Goal: Information Seeking & Learning: Learn about a topic

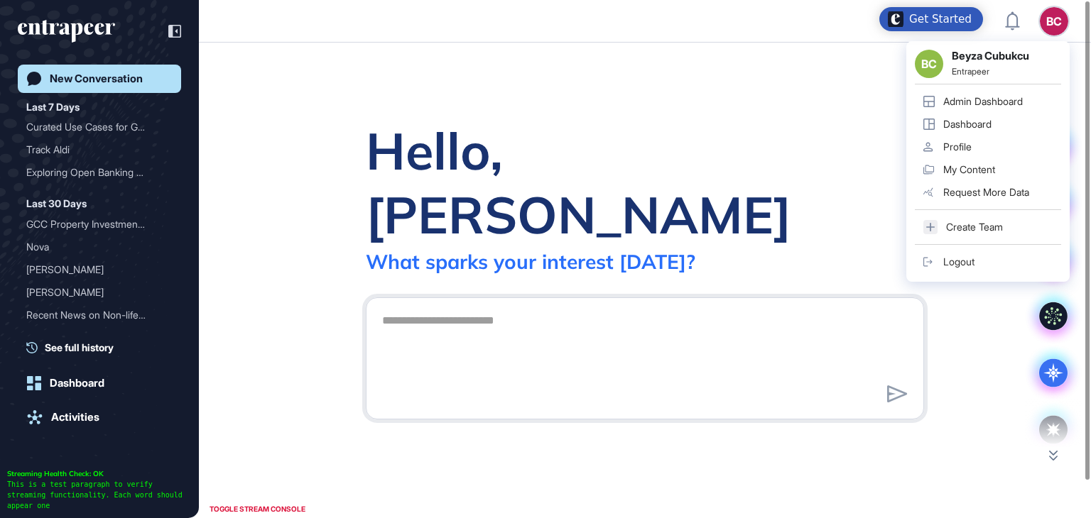
click at [1003, 97] on div "Admin Dashboard" at bounding box center [983, 101] width 80 height 11
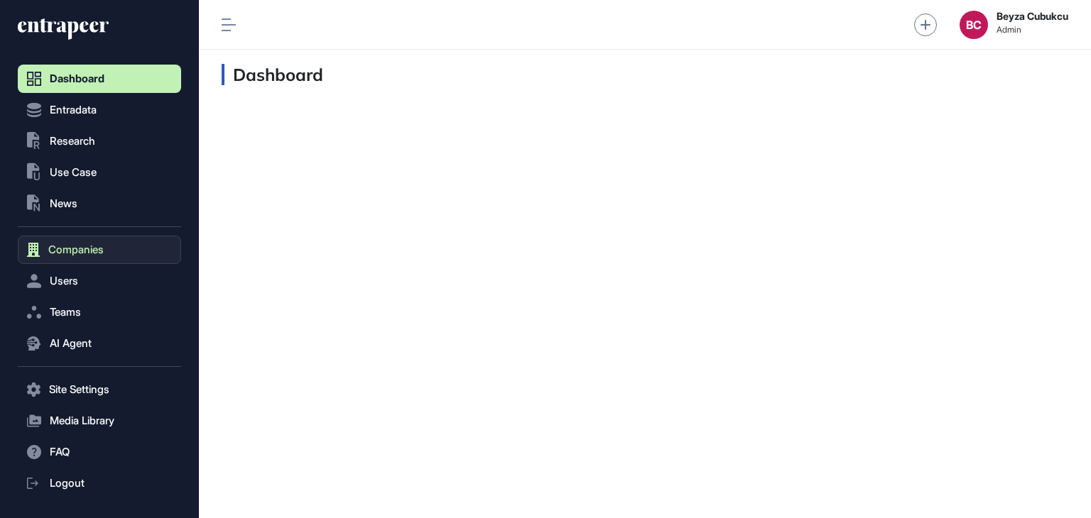
click at [107, 240] on button "Companies" at bounding box center [99, 250] width 163 height 28
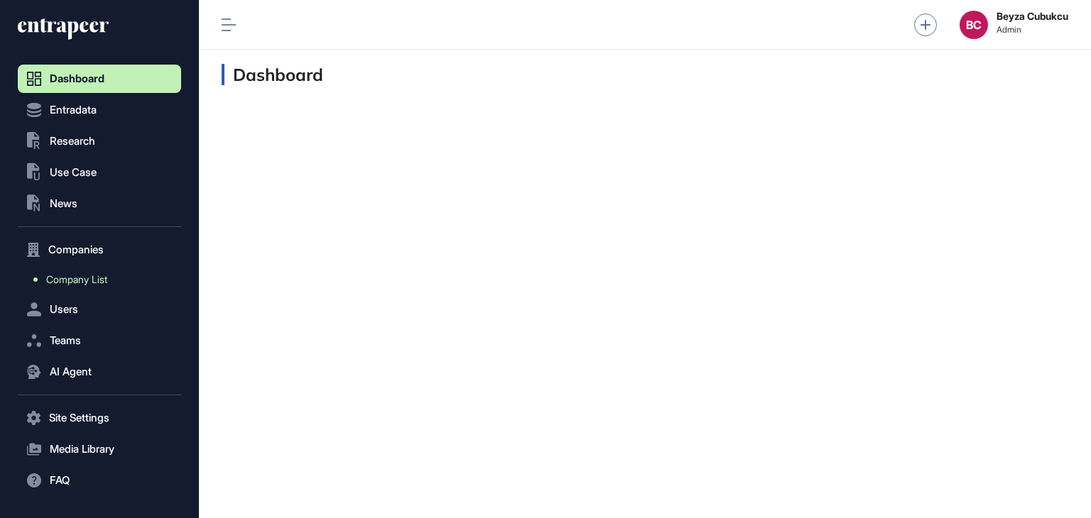
click at [84, 282] on span "Company List" at bounding box center [76, 279] width 61 height 11
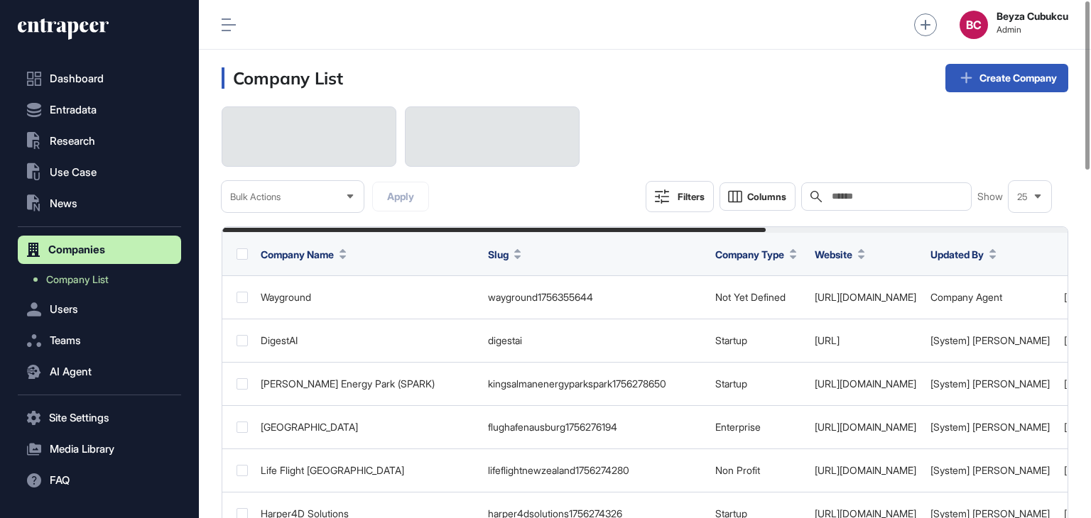
click at [881, 199] on input "text" at bounding box center [896, 196] width 132 height 11
paste input "******"
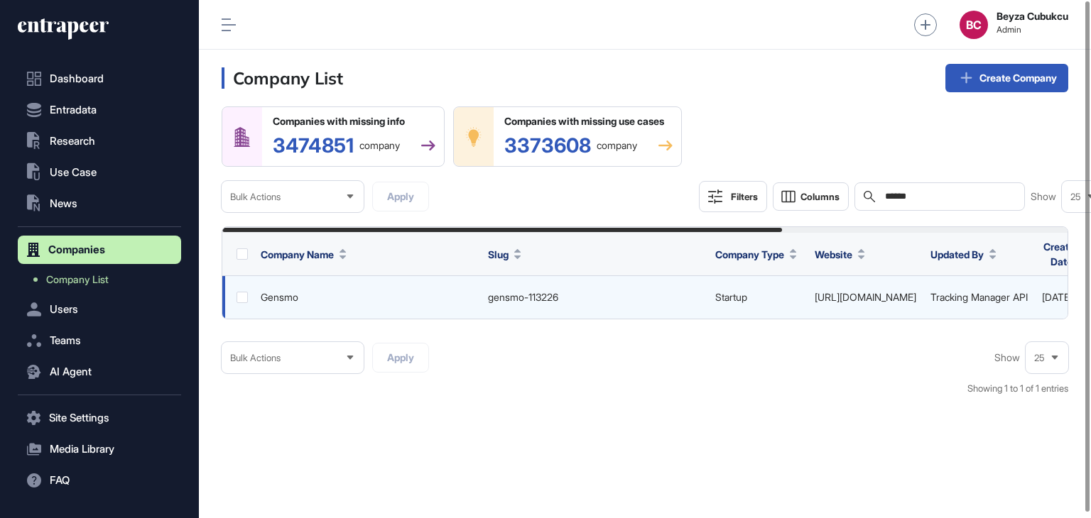
scroll to position [0, 430]
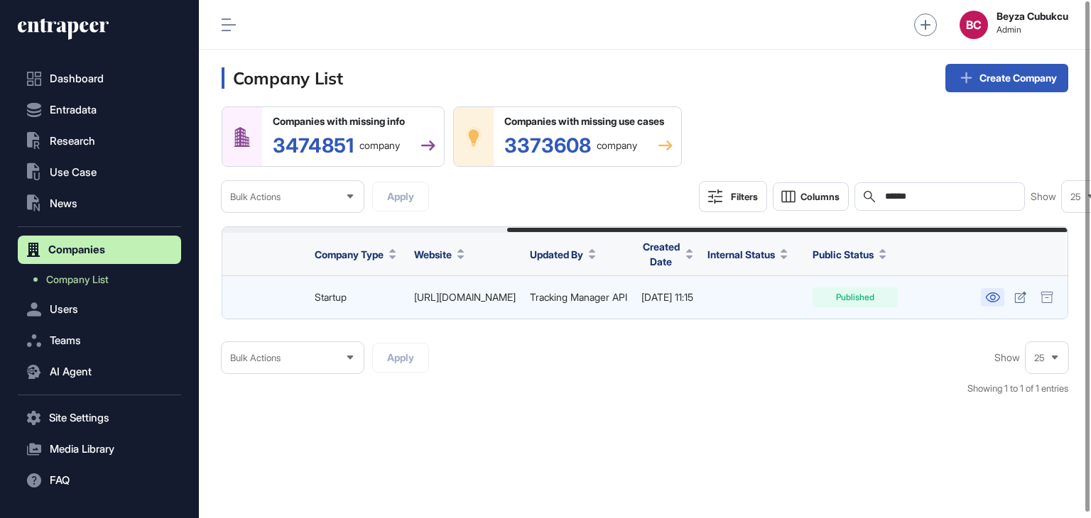
type input "******"
click at [995, 298] on icon at bounding box center [992, 298] width 15 height 10
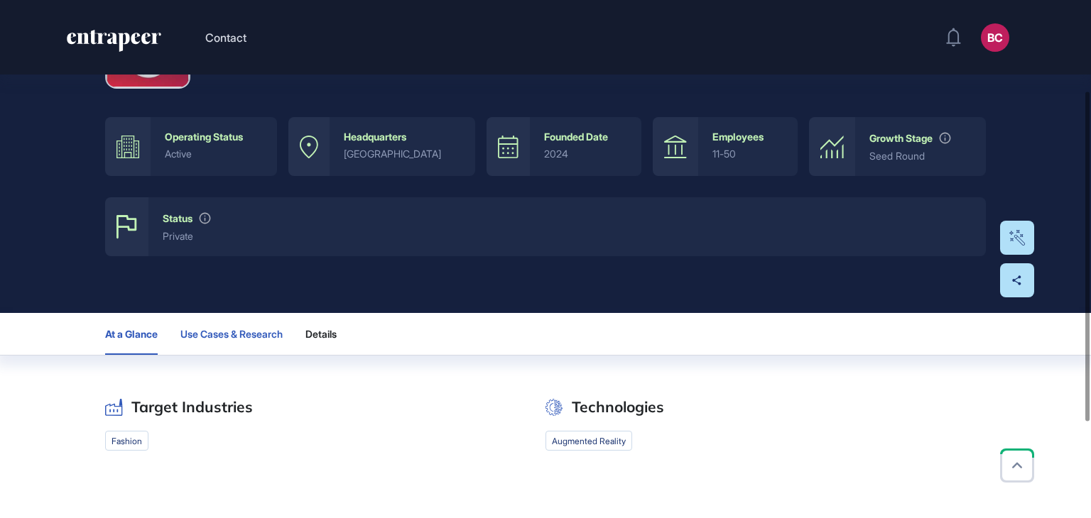
click at [233, 329] on span "Use Cases & Research" at bounding box center [231, 334] width 102 height 11
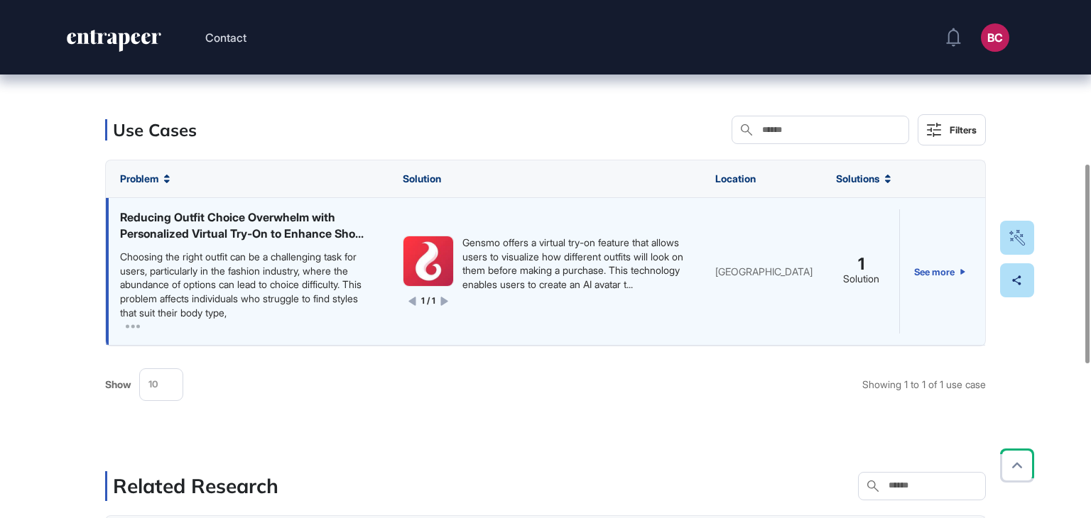
scroll to position [827, 0]
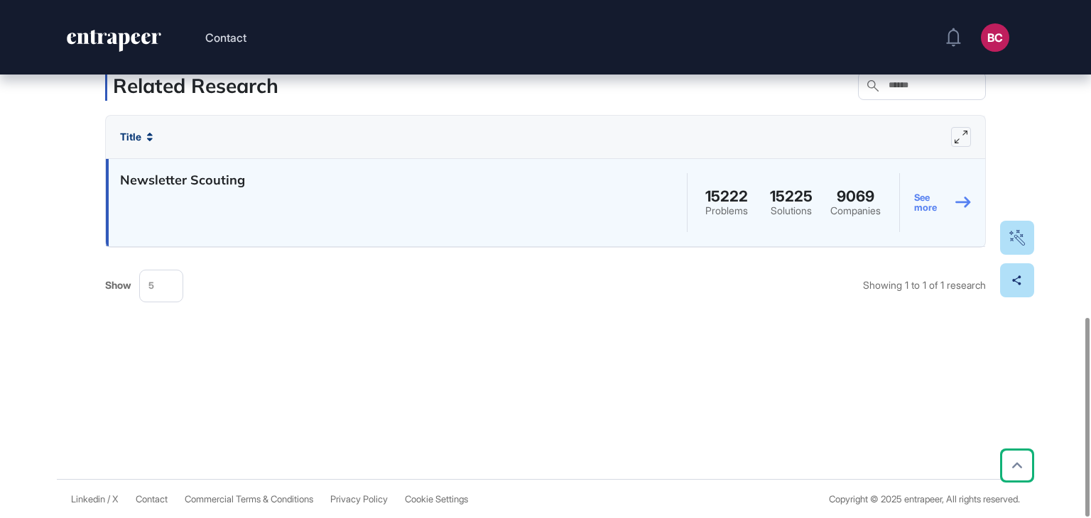
click at [939, 209] on link "See more" at bounding box center [942, 202] width 57 height 65
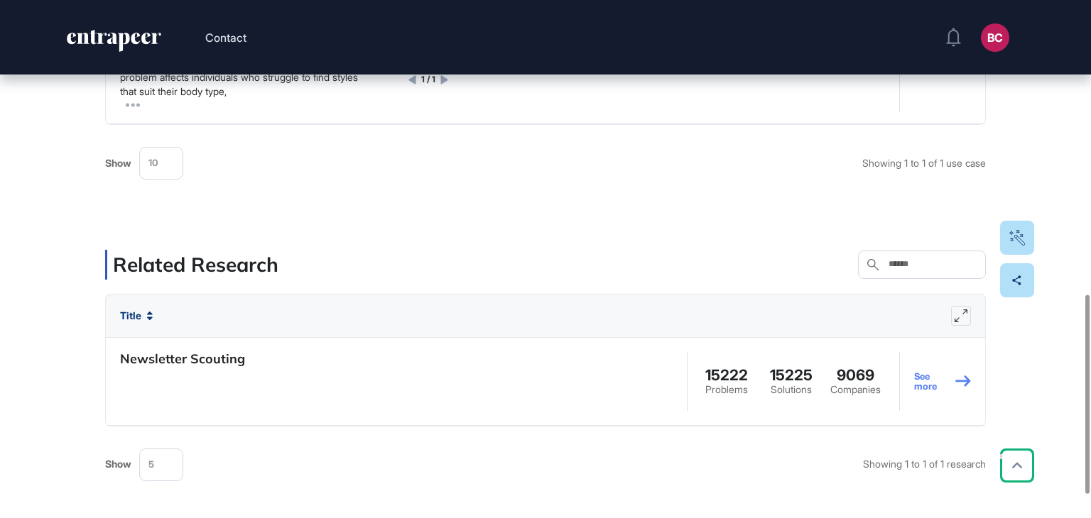
scroll to position [543, 0]
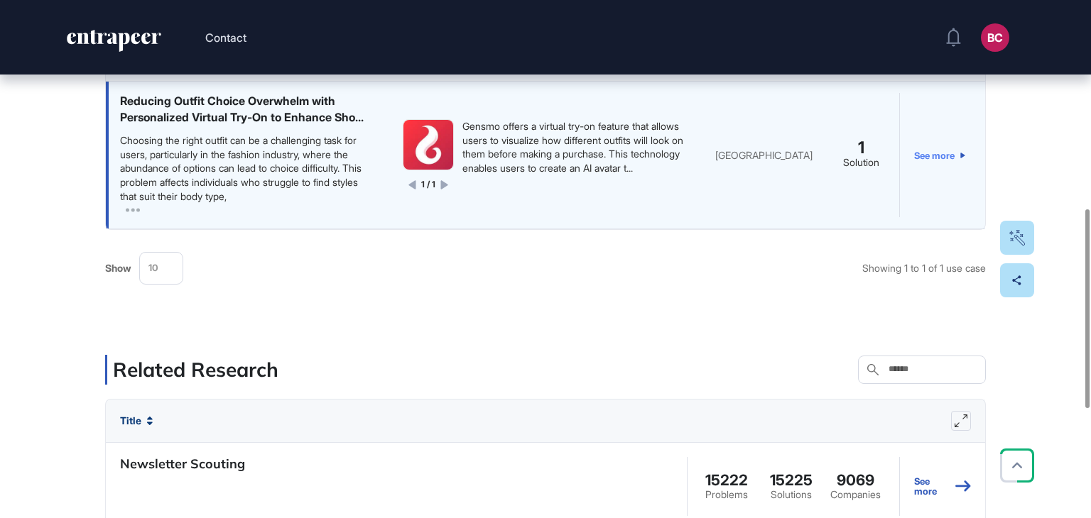
click at [940, 157] on link "See more" at bounding box center [939, 155] width 51 height 124
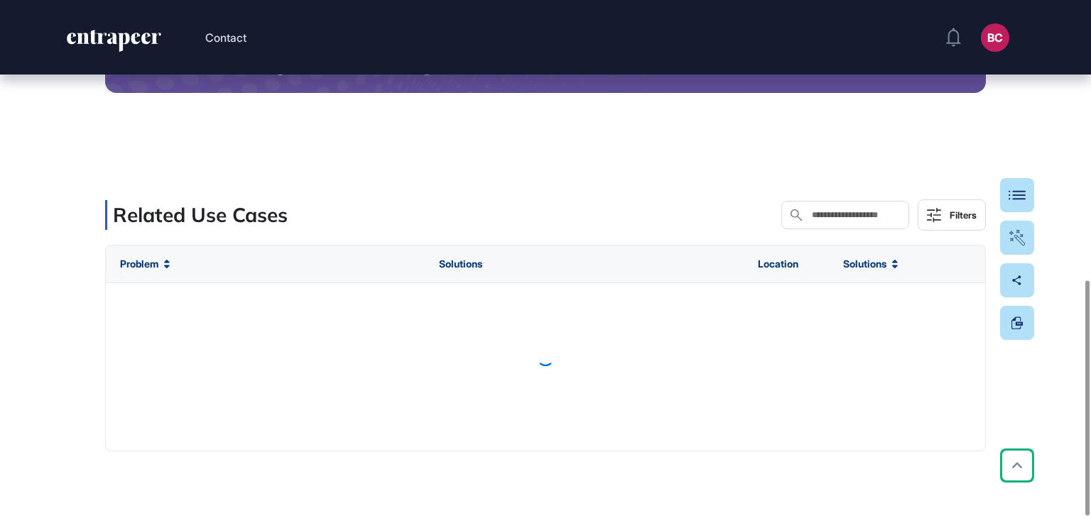
scroll to position [617, 0]
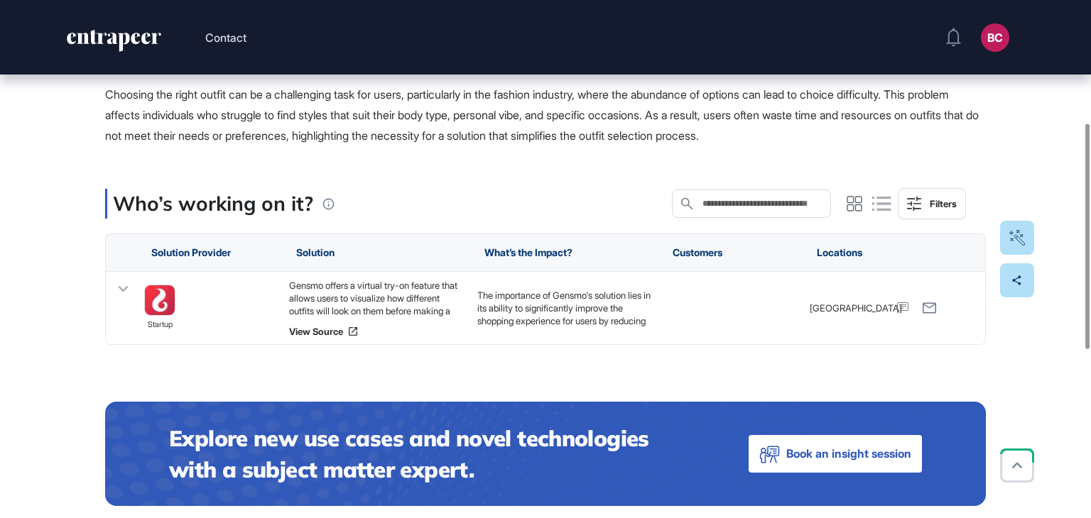
scroll to position [284, 0]
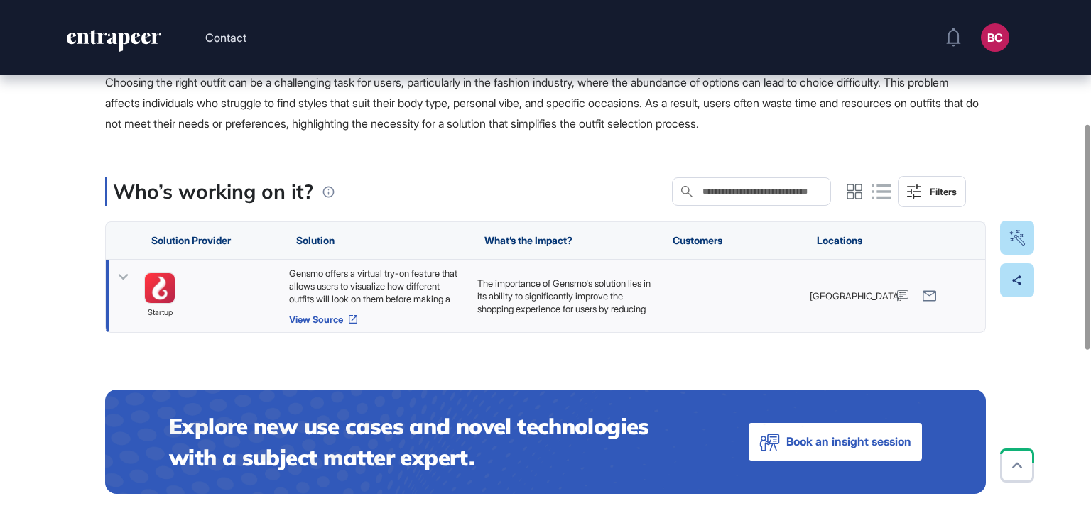
click at [325, 317] on link "View Source" at bounding box center [376, 319] width 174 height 11
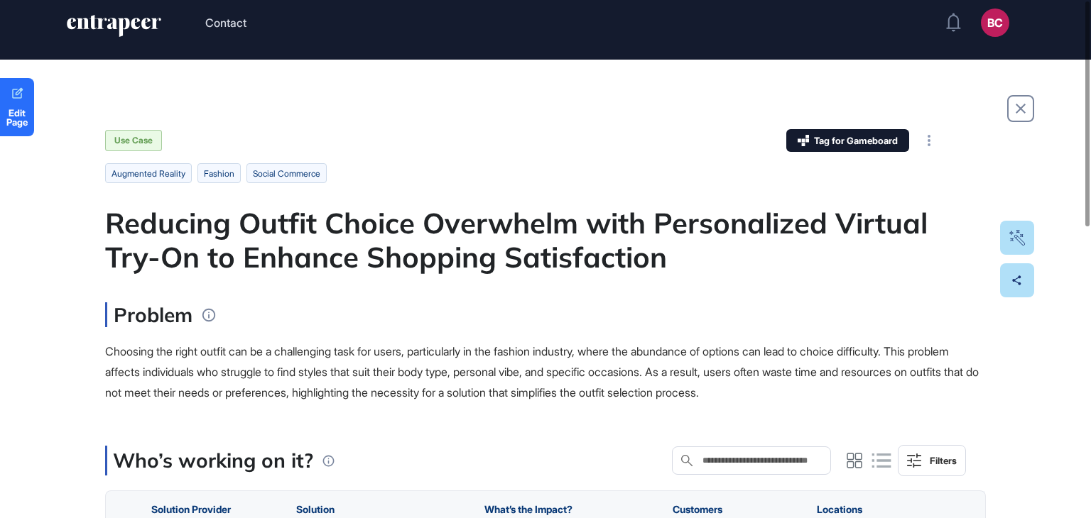
scroll to position [0, 0]
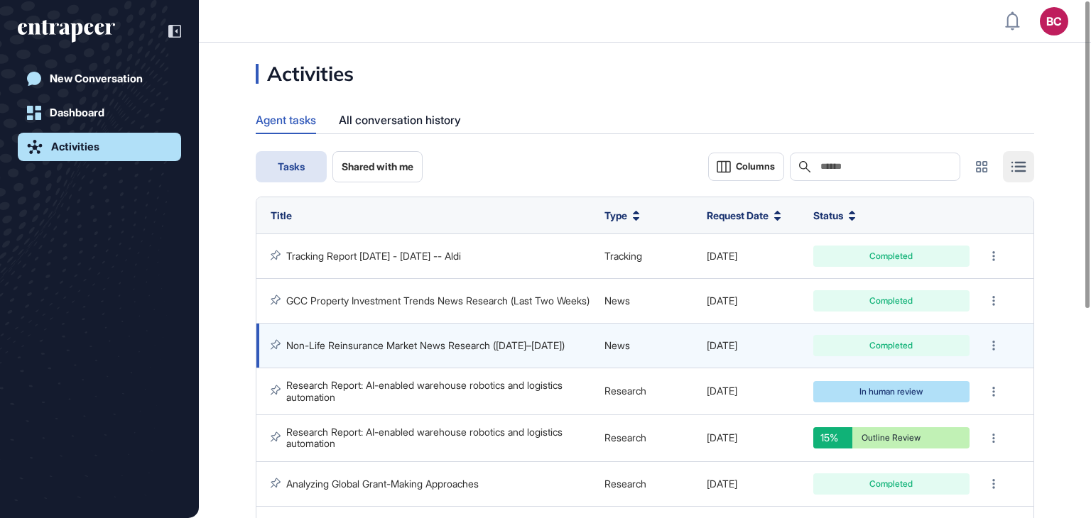
click at [460, 342] on link "Non-Life Reinsurance Market News Research (July 24–August 7, 2025)" at bounding box center [425, 346] width 278 height 12
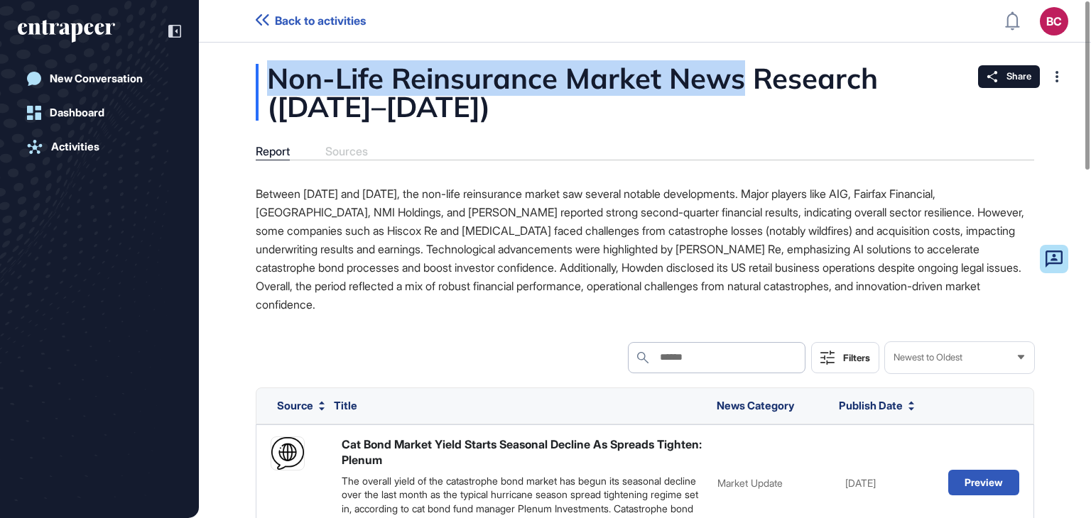
drag, startPoint x: 273, startPoint y: 82, endPoint x: 741, endPoint y: 79, distance: 468.1
click at [741, 79] on div "Non-Life Reinsurance Market News Research (July 24–August 7, 2025)" at bounding box center [645, 92] width 778 height 57
copy div "Non-Life Reinsurance Market News"
click at [45, 75] on link "New Conversation" at bounding box center [99, 79] width 163 height 28
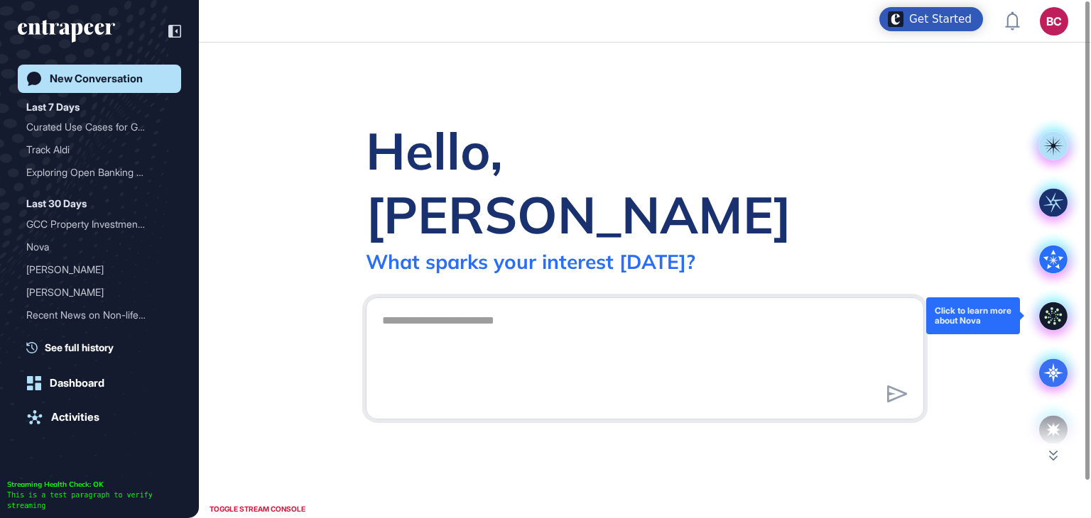
click at [1054, 327] on icon at bounding box center [1053, 317] width 28 height 28
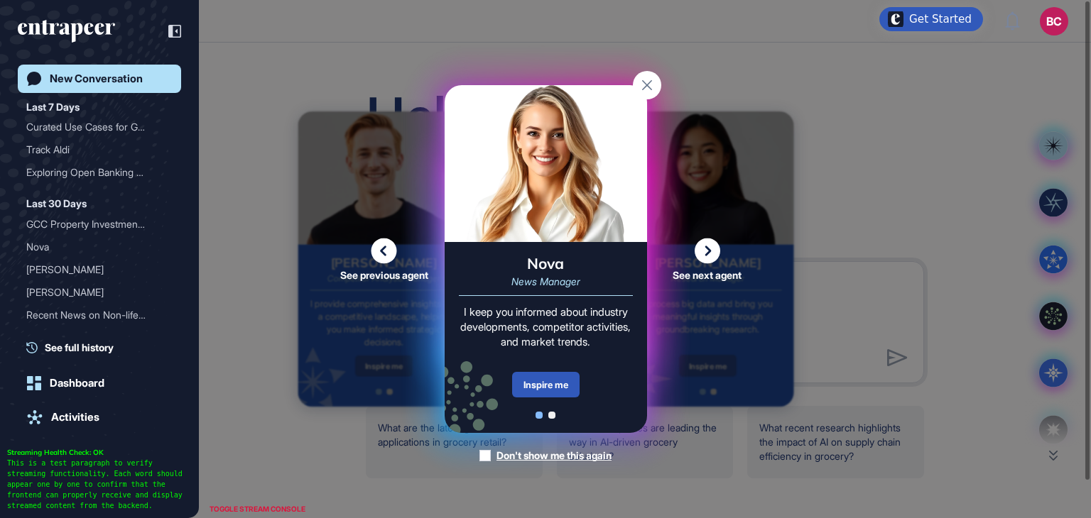
click at [543, 391] on div "Inspire me" at bounding box center [545, 385] width 67 height 26
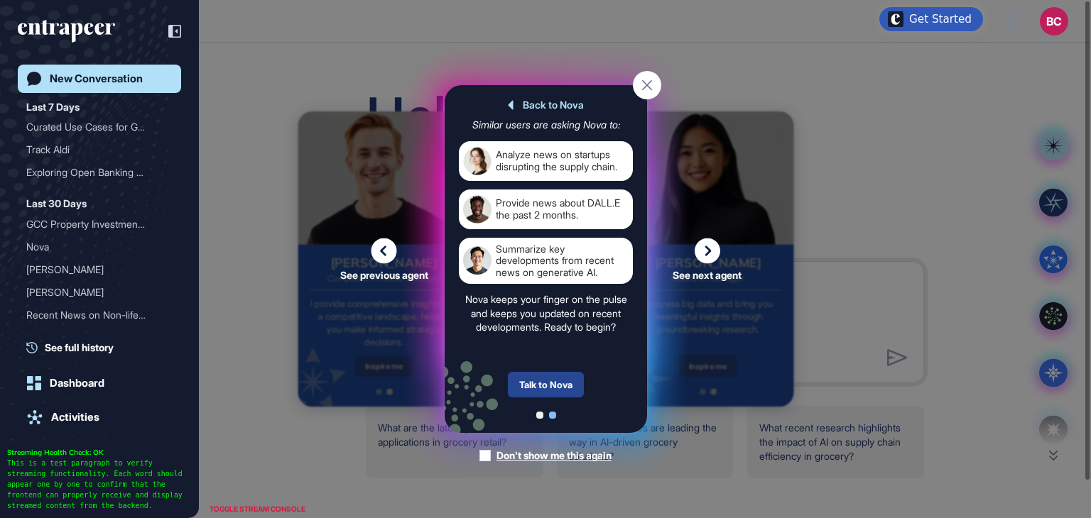
click at [545, 386] on div "Talk to Nova" at bounding box center [546, 385] width 76 height 26
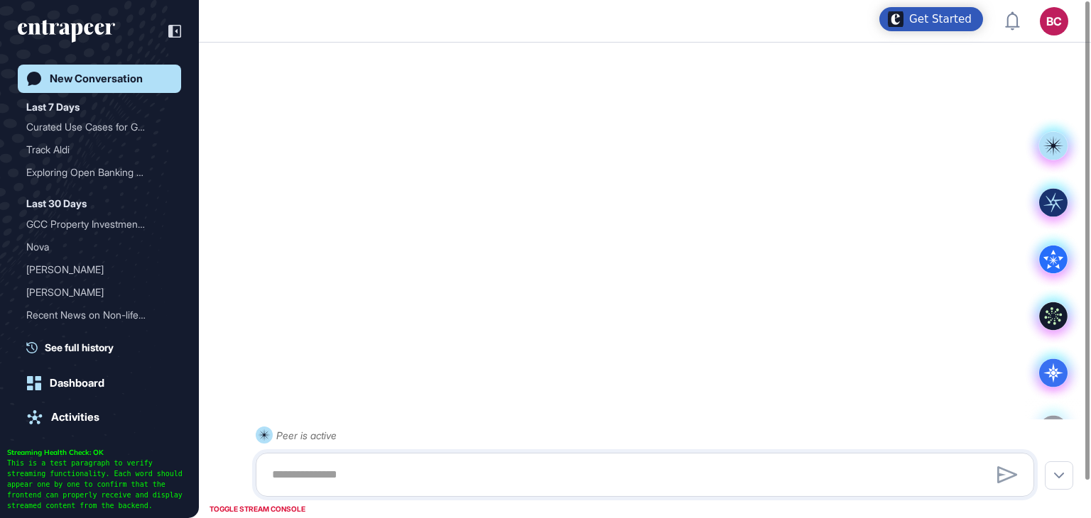
click at [332, 479] on div at bounding box center [645, 475] width 763 height 28
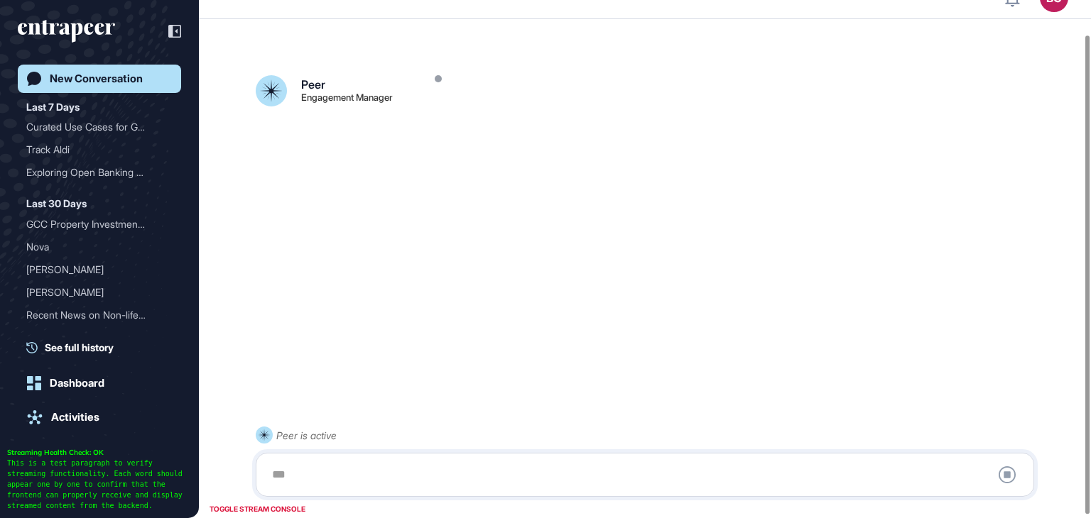
scroll to position [40, 0]
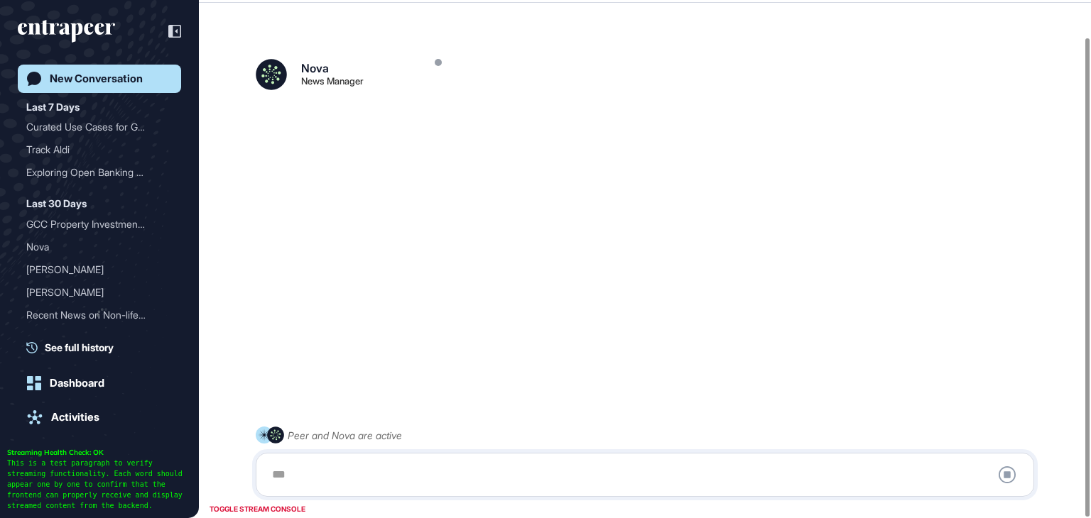
click at [321, 473] on div at bounding box center [645, 475] width 763 height 28
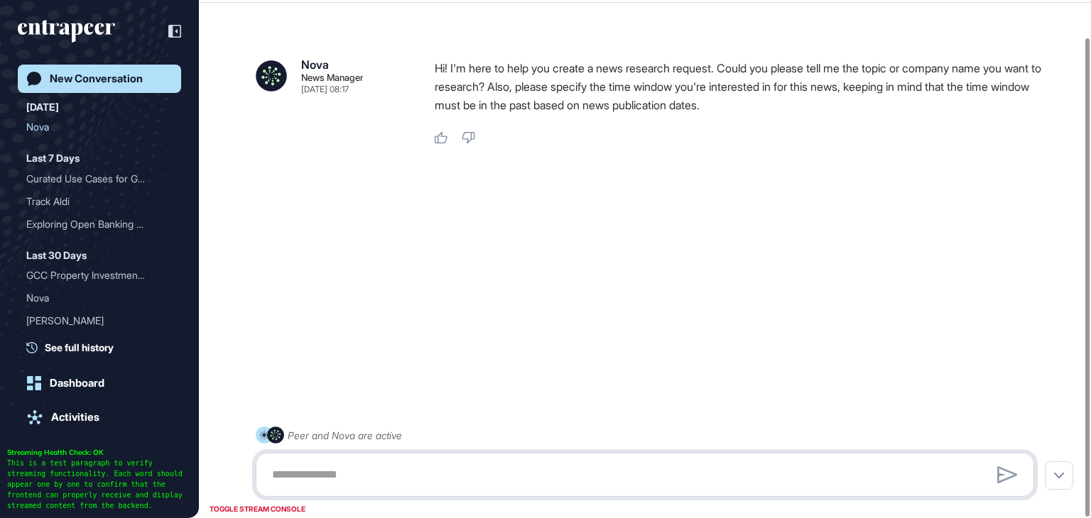
click at [312, 479] on textarea at bounding box center [645, 475] width 763 height 28
paste textarea "**********"
click at [428, 475] on textarea "**********" at bounding box center [645, 475] width 763 height 28
click at [532, 472] on textarea "**********" at bounding box center [645, 475] width 763 height 28
type textarea "**********"
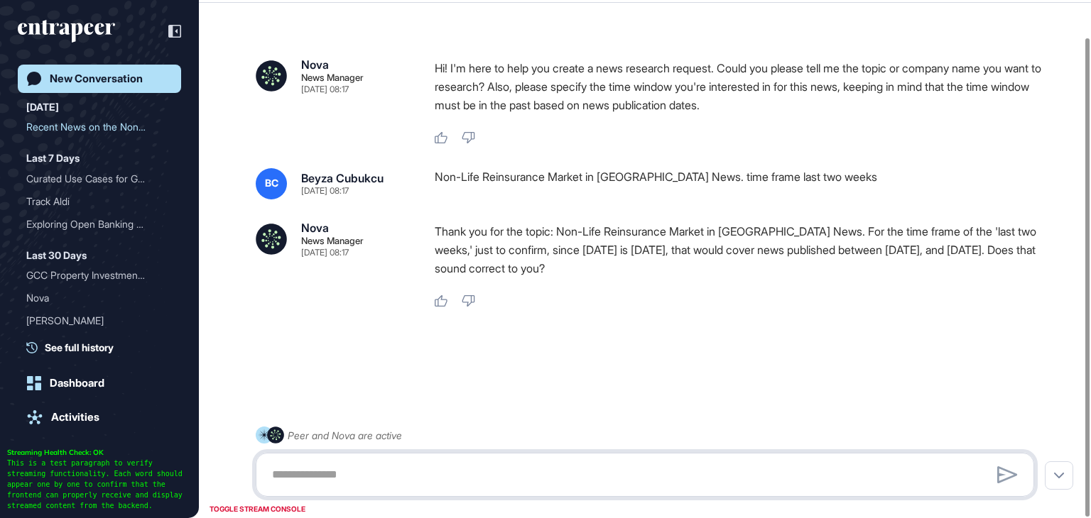
click at [423, 470] on textarea at bounding box center [645, 475] width 763 height 28
type textarea "***"
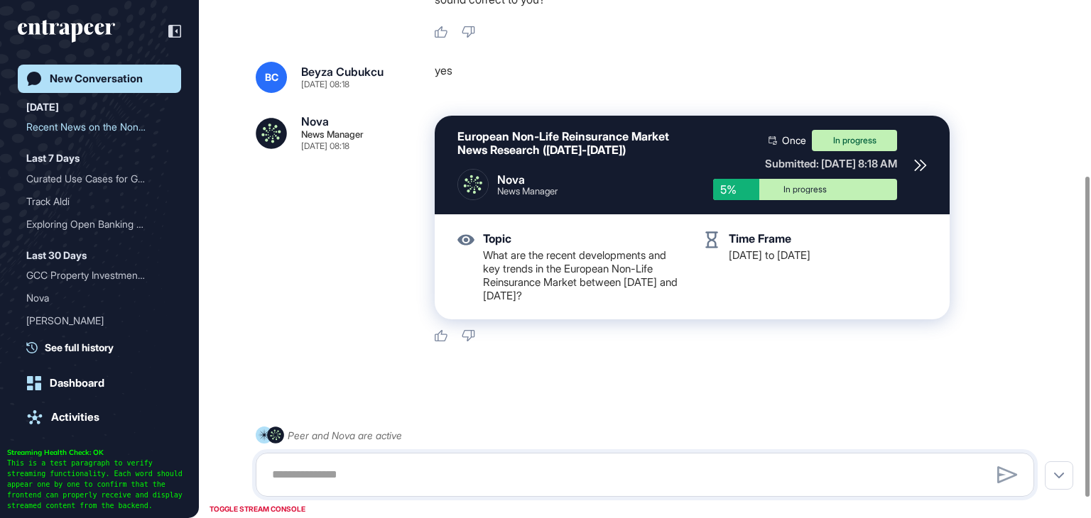
scroll to position [317, 0]
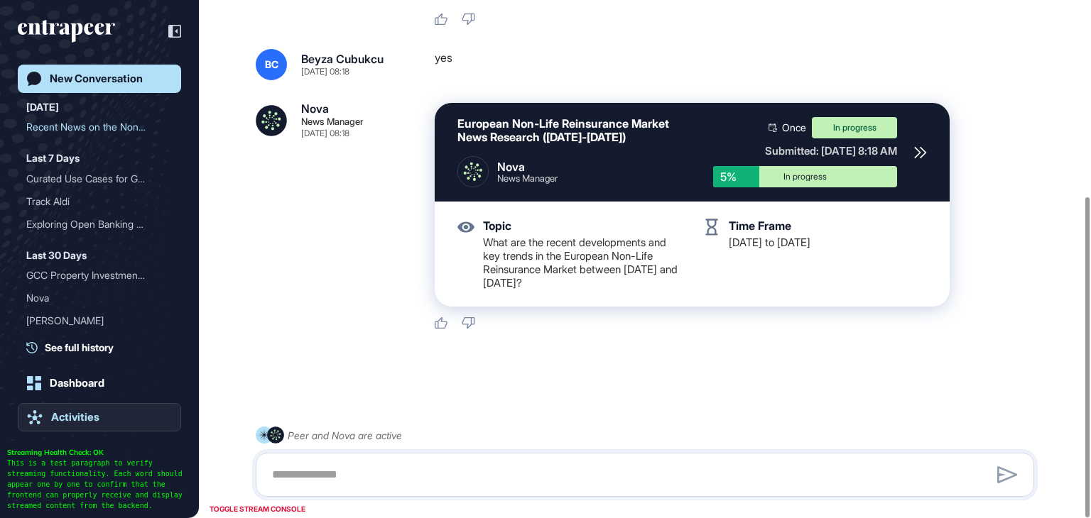
click at [73, 417] on div "Activities" at bounding box center [75, 417] width 48 height 13
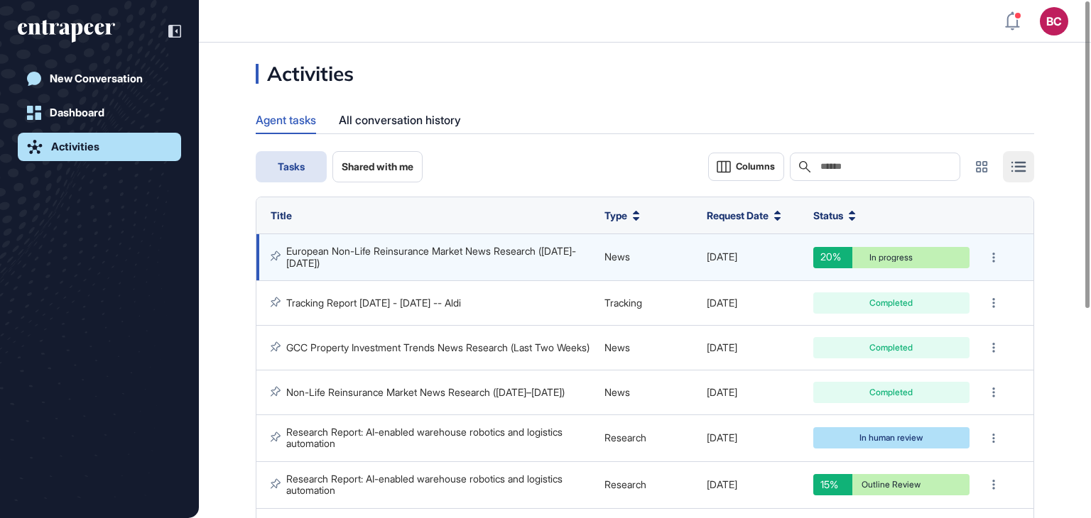
click at [523, 249] on link "European Non-Life Reinsurance Market News Research (Aug 14-27, 2025)" at bounding box center [431, 256] width 290 height 23
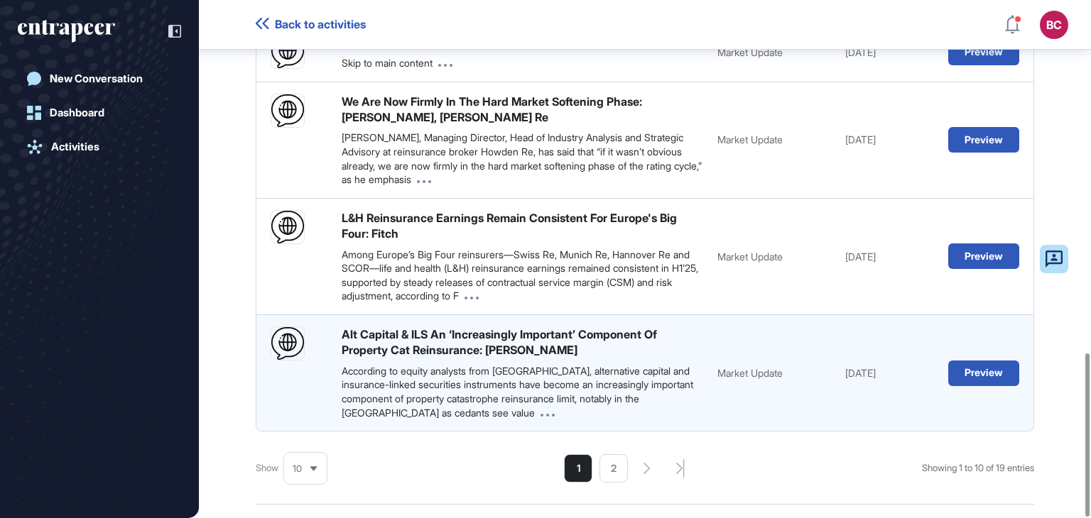
scroll to position [1117, 0]
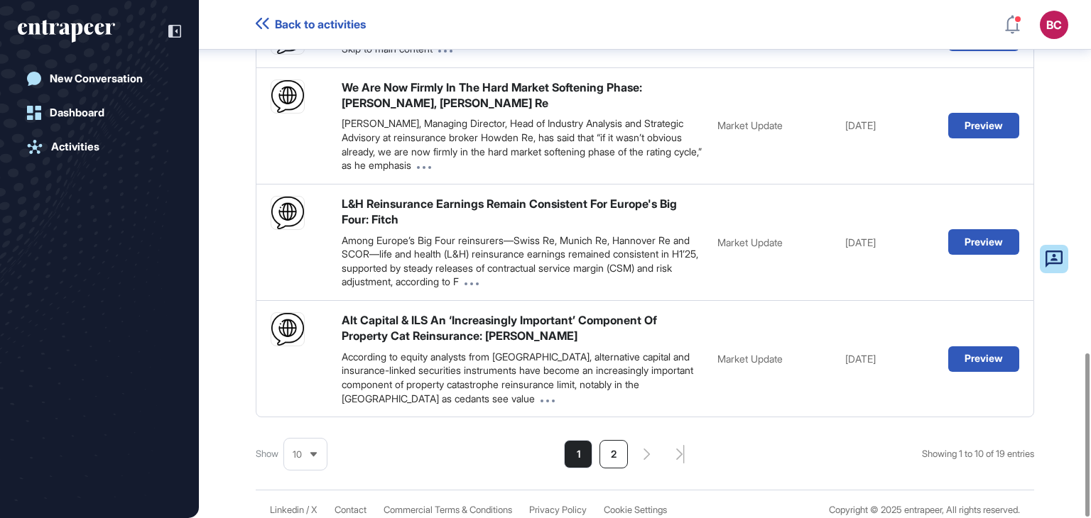
click at [608, 447] on li "2" at bounding box center [613, 454] width 28 height 28
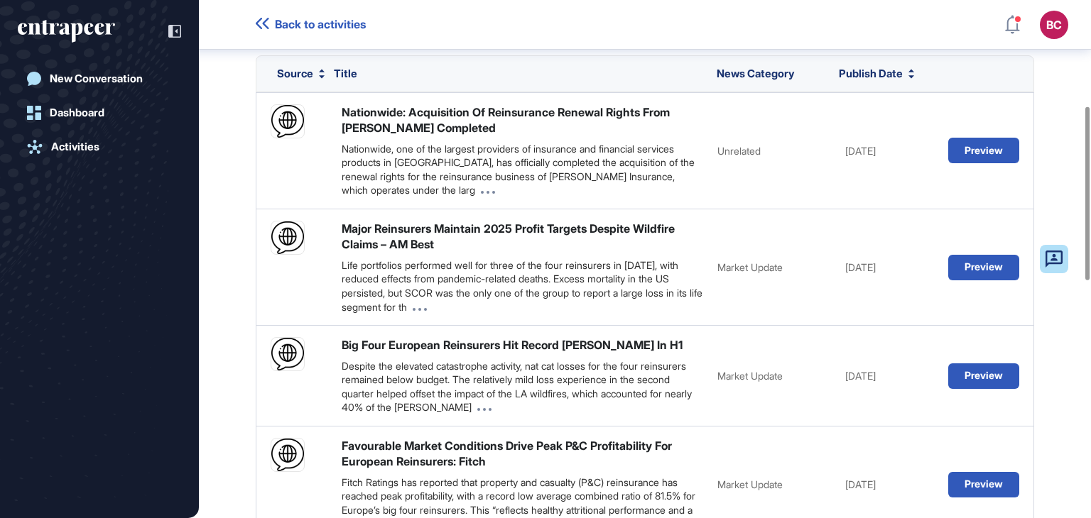
scroll to position [316, 0]
